Goal: Information Seeking & Learning: Understand process/instructions

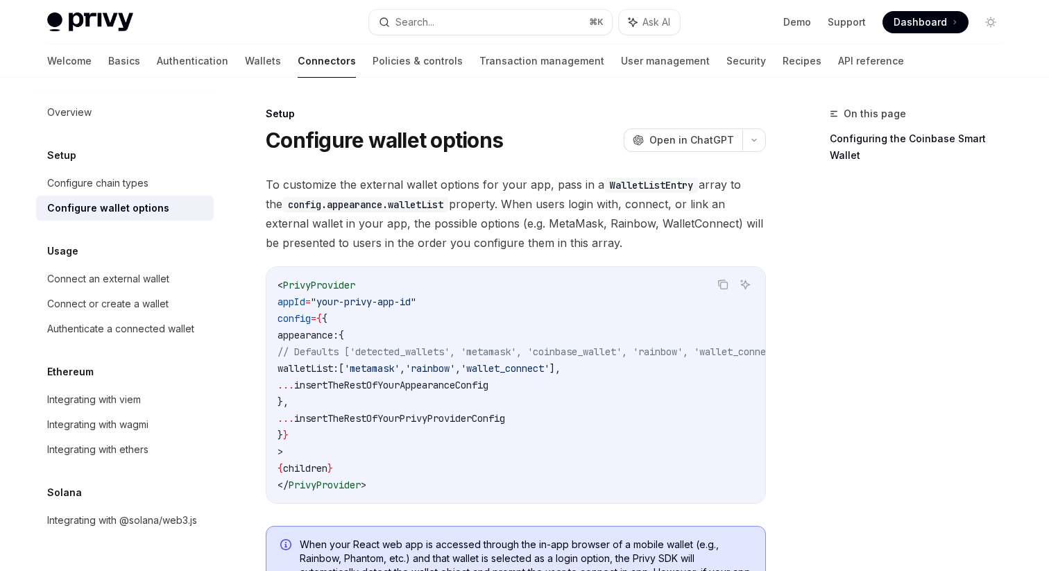
click at [549, 368] on span "'wallet_connect'" at bounding box center [505, 368] width 89 height 12
copy span "wallet_connect"
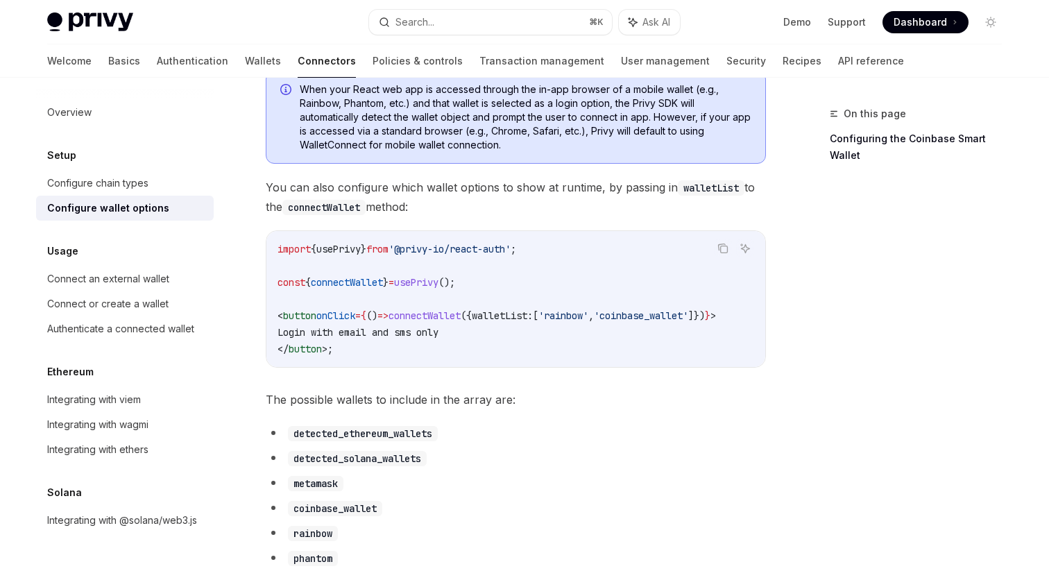
scroll to position [445, 0]
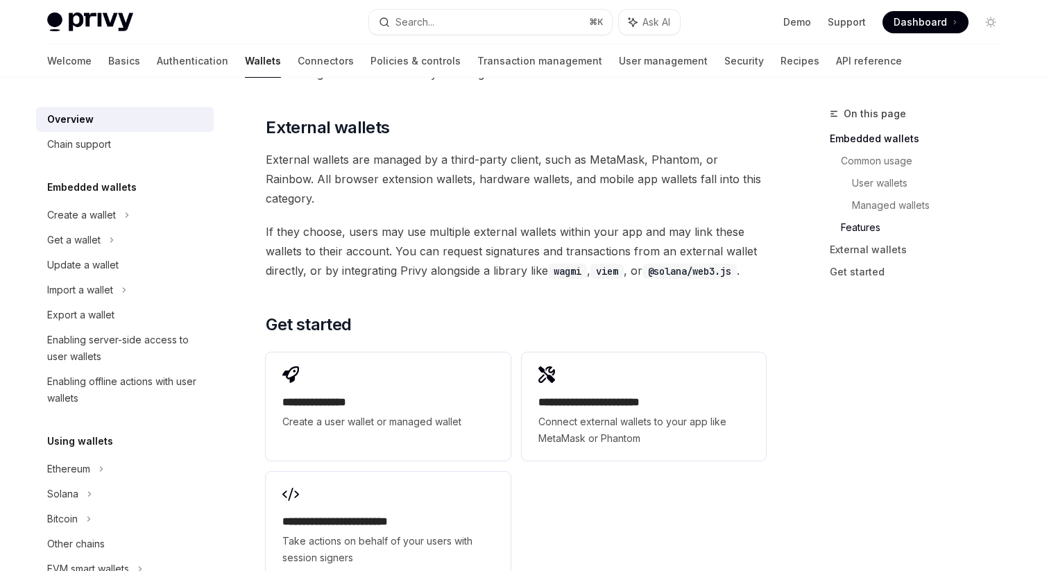
scroll to position [2190, 0]
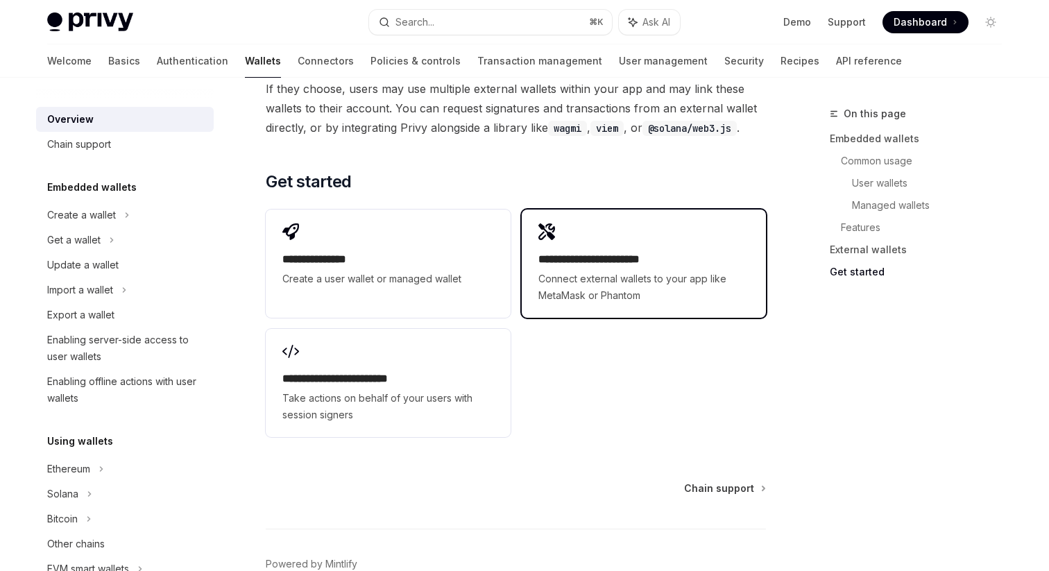
click at [624, 209] on div "**********" at bounding box center [644, 263] width 244 height 108
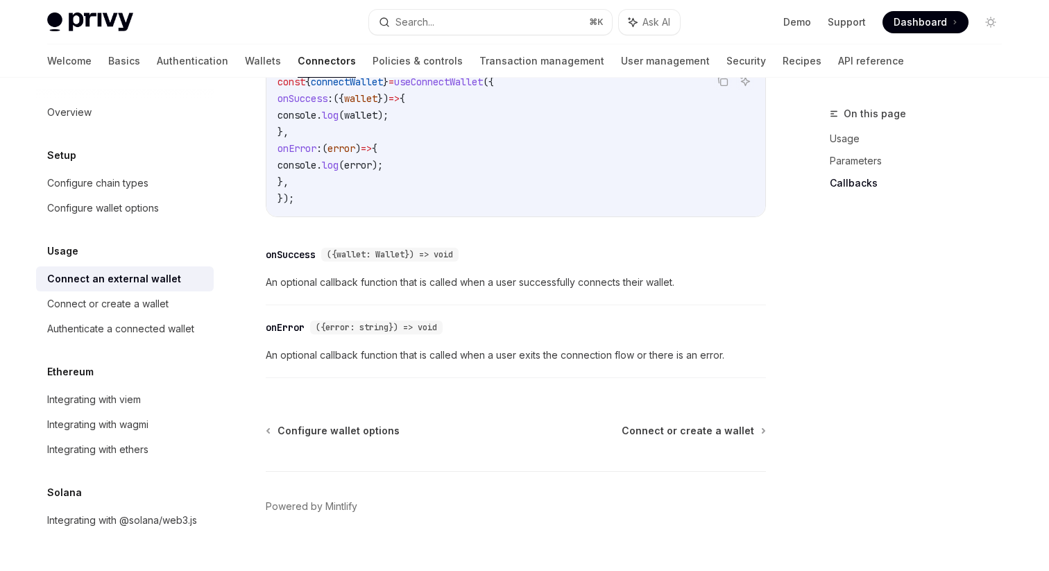
scroll to position [952, 0]
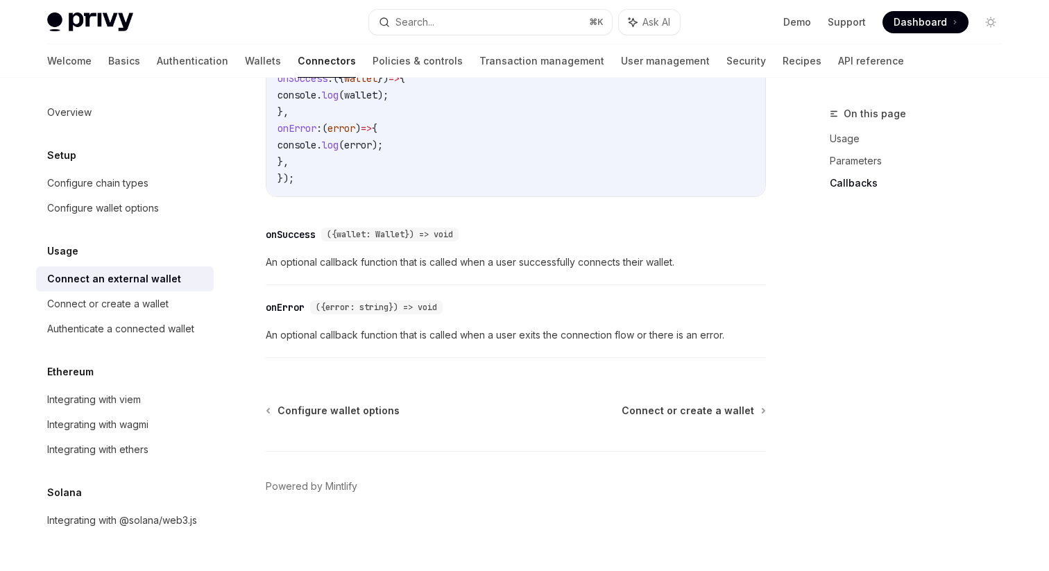
click at [741, 418] on div "Configure wallet options Connect or create a wallet Powered by Mintlify" at bounding box center [516, 487] width 500 height 167
click at [739, 415] on span "Connect or create a wallet" at bounding box center [687, 411] width 132 height 14
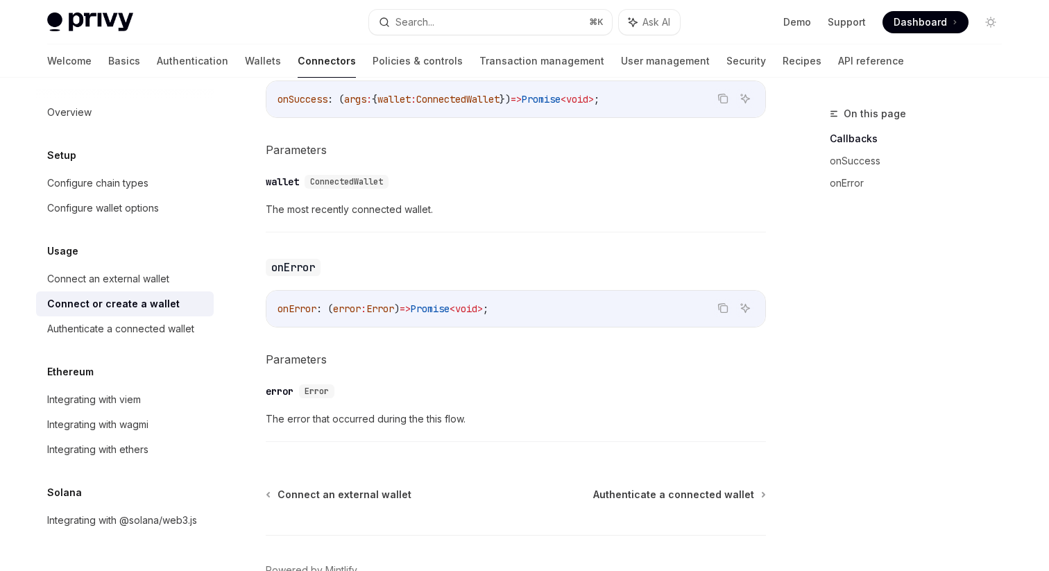
scroll to position [966, 0]
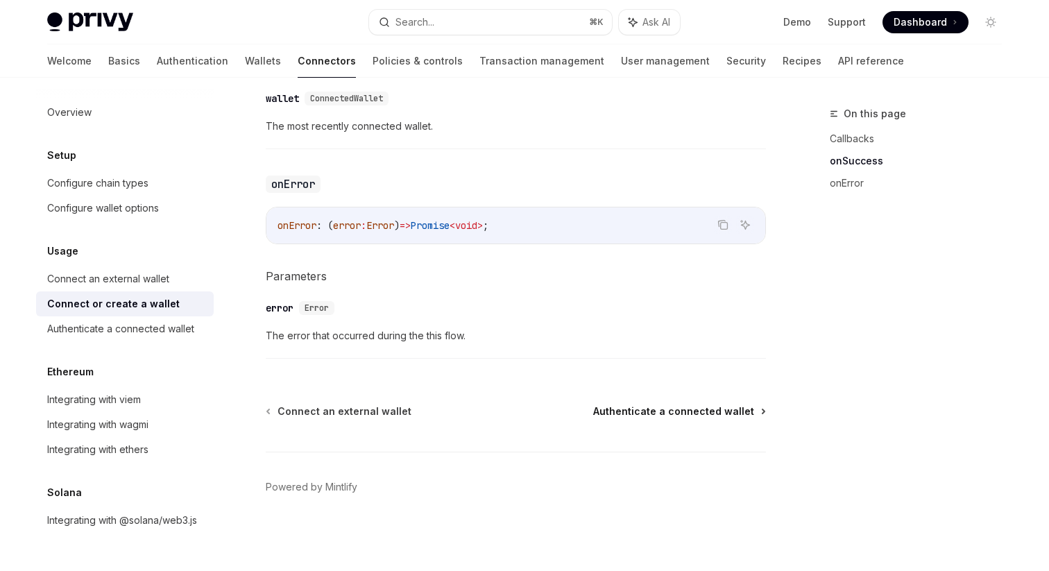
click at [750, 407] on span "Authenticate a connected wallet" at bounding box center [673, 411] width 161 height 14
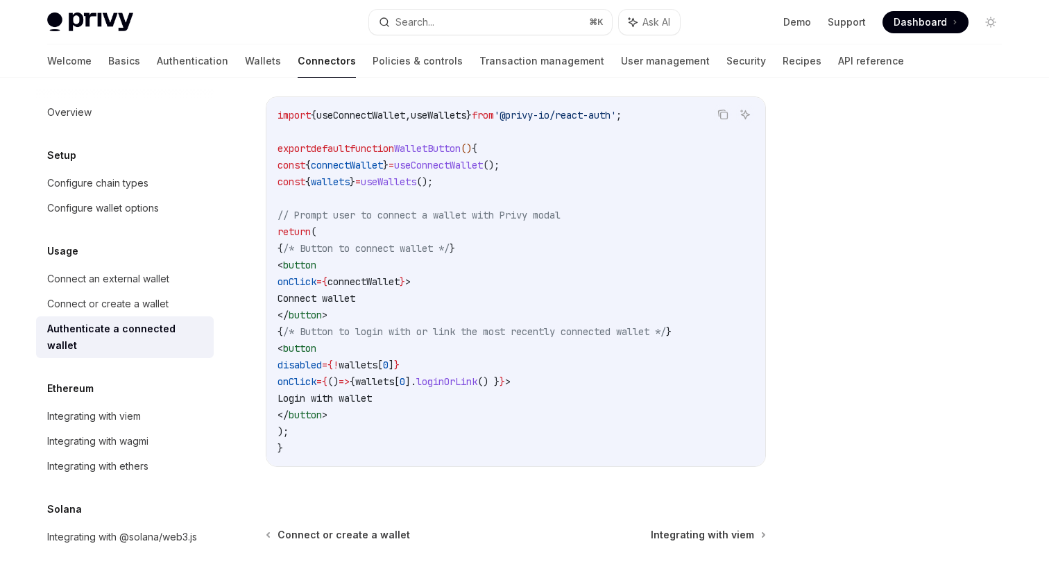
scroll to position [782, 0]
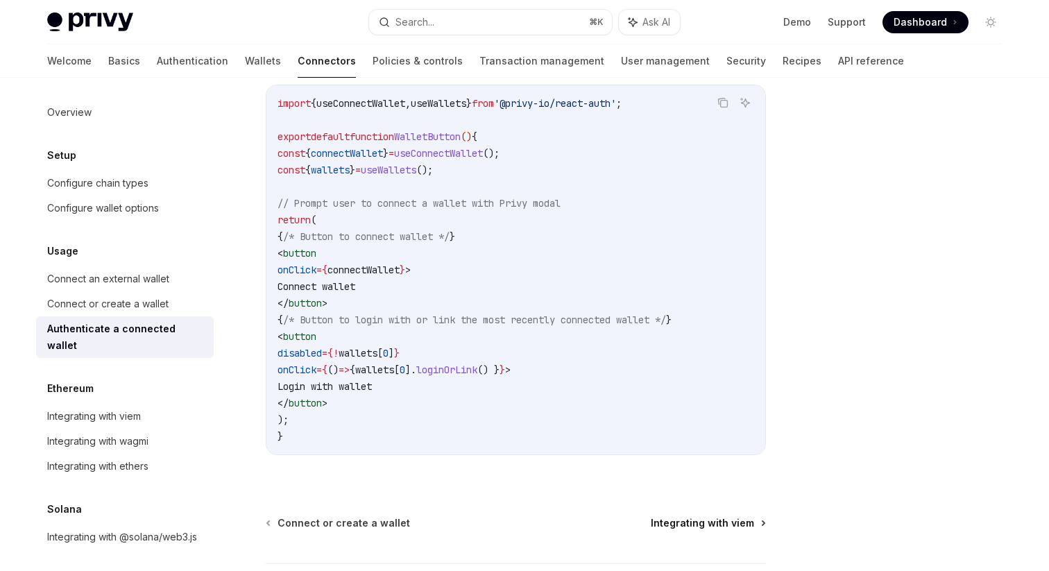
click at [723, 525] on span "Integrating with viem" at bounding box center [702, 523] width 103 height 14
type textarea "*"
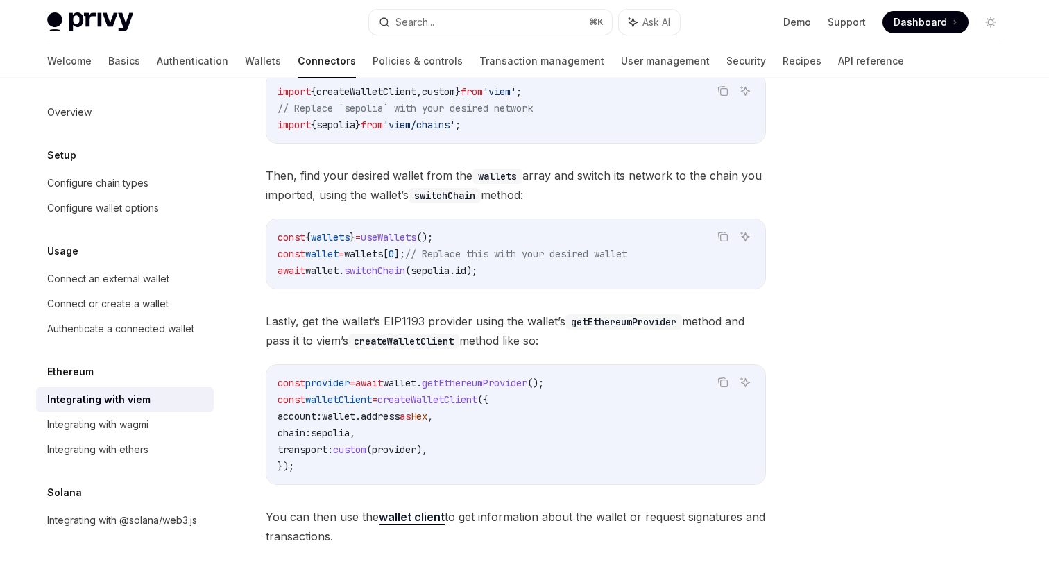
scroll to position [227, 0]
